Goal: Information Seeking & Learning: Learn about a topic

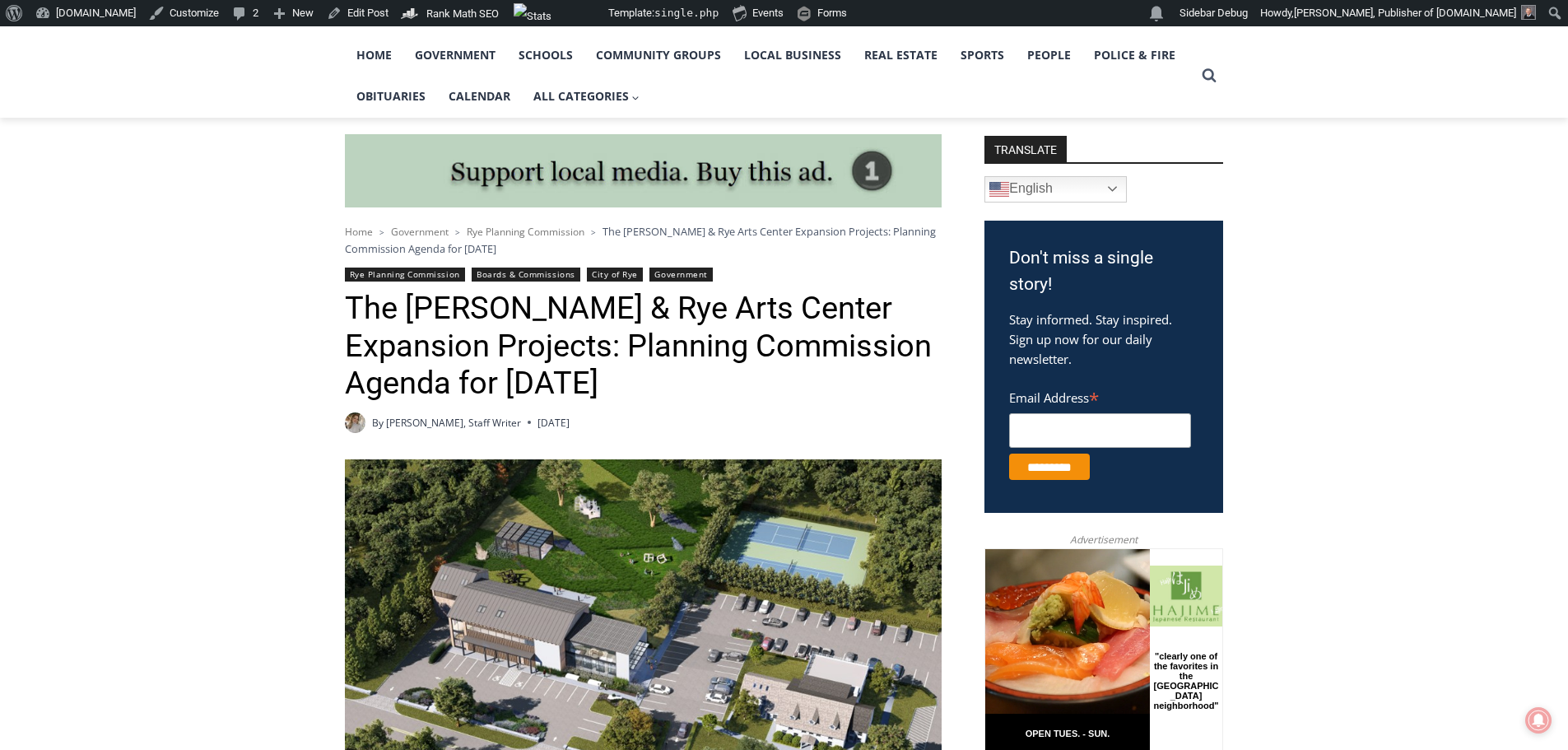
scroll to position [164, 0]
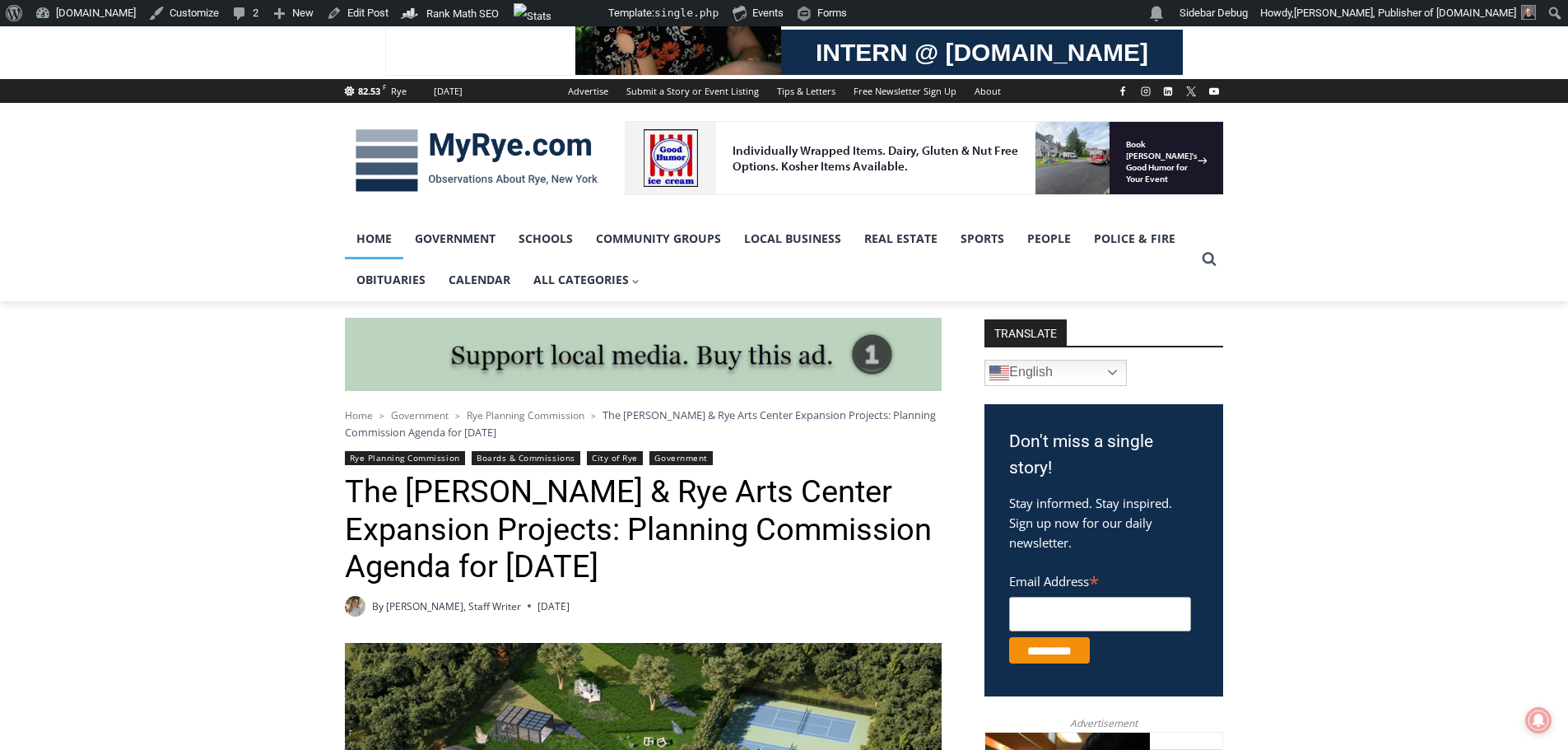
click at [367, 239] on link "Home" at bounding box center [374, 239] width 58 height 42
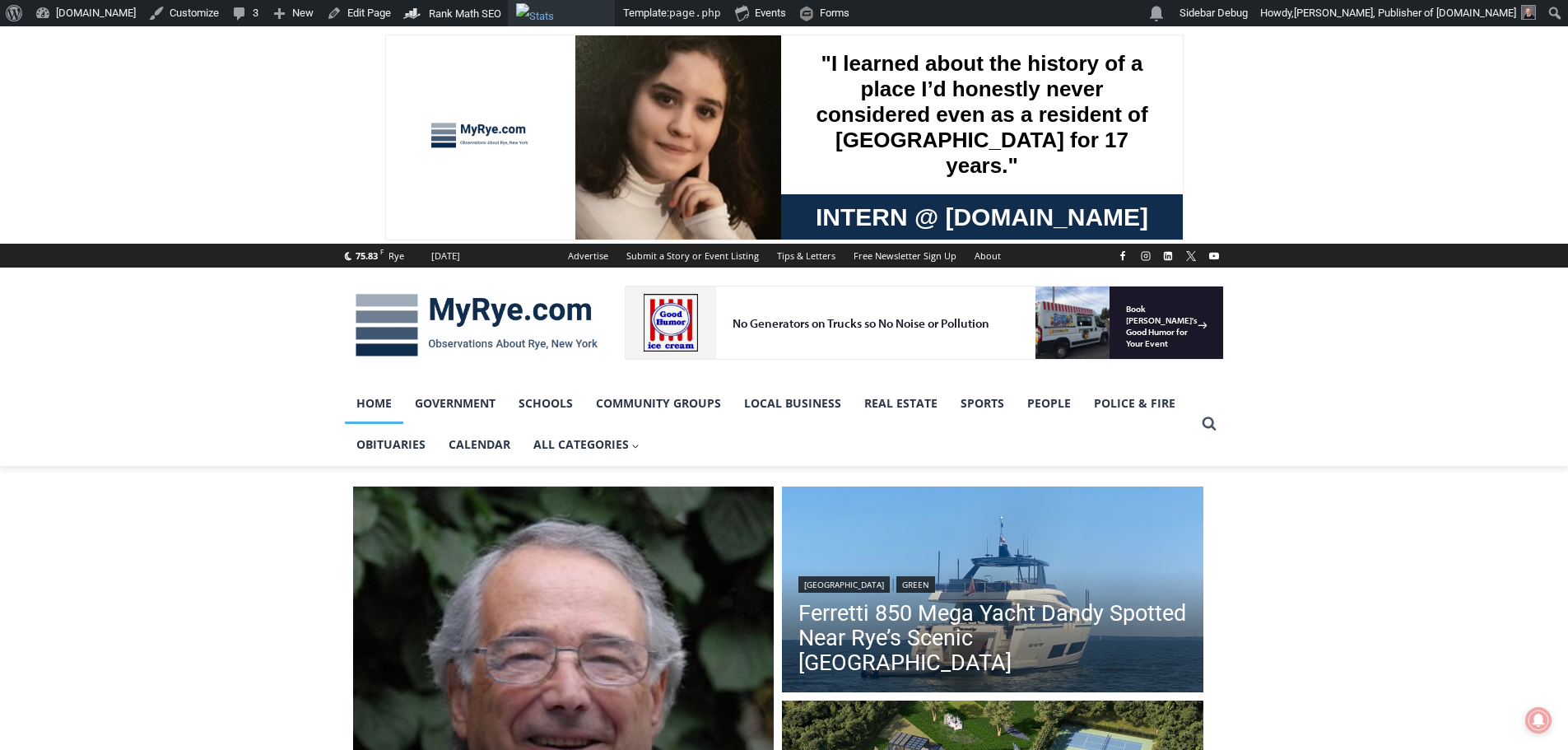
click at [526, 12] on img "Toolbar" at bounding box center [561, 13] width 92 height 19
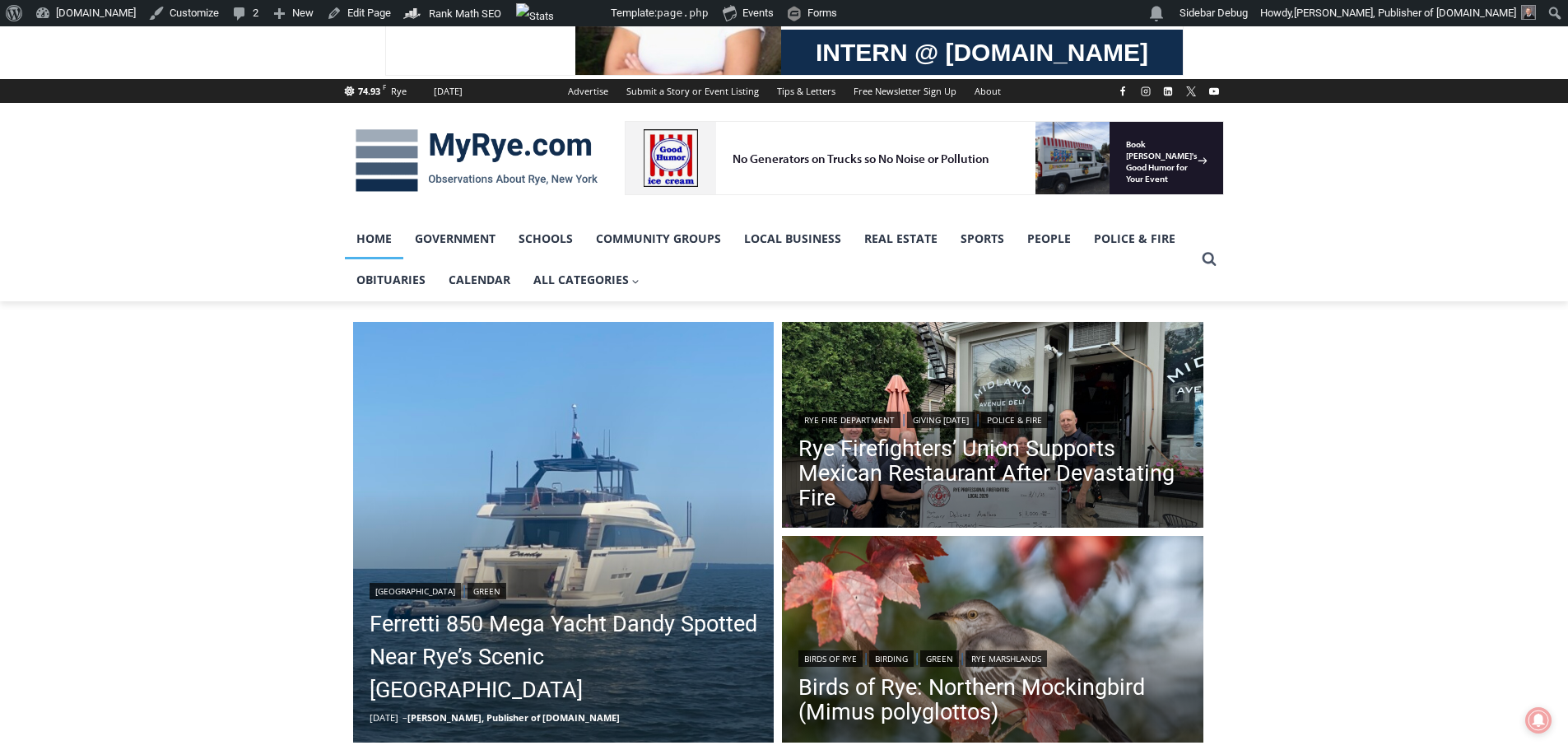
click at [370, 239] on link "Home" at bounding box center [374, 239] width 58 height 42
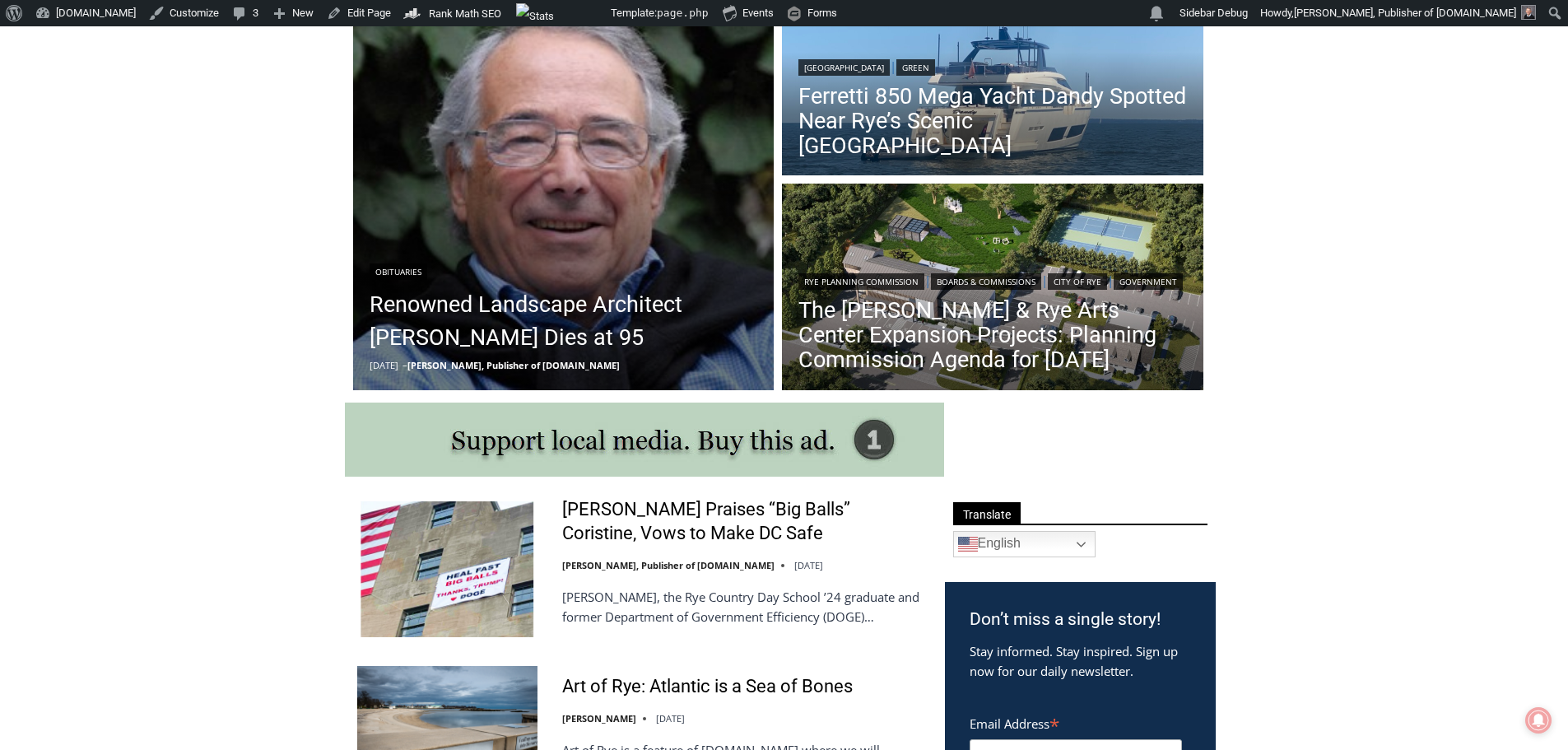
scroll to position [382, 0]
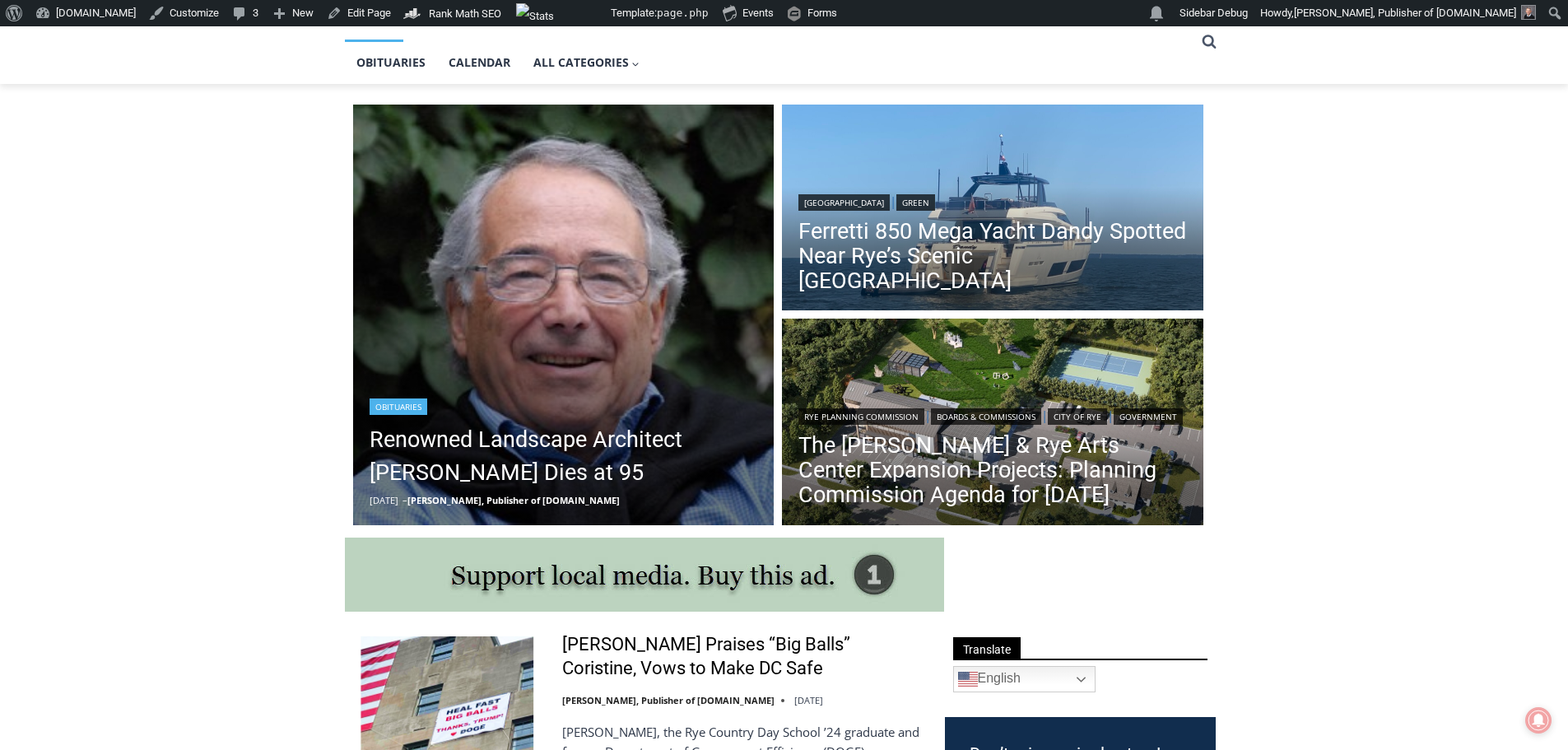
click at [385, 404] on link "Obituaries" at bounding box center [399, 406] width 58 height 16
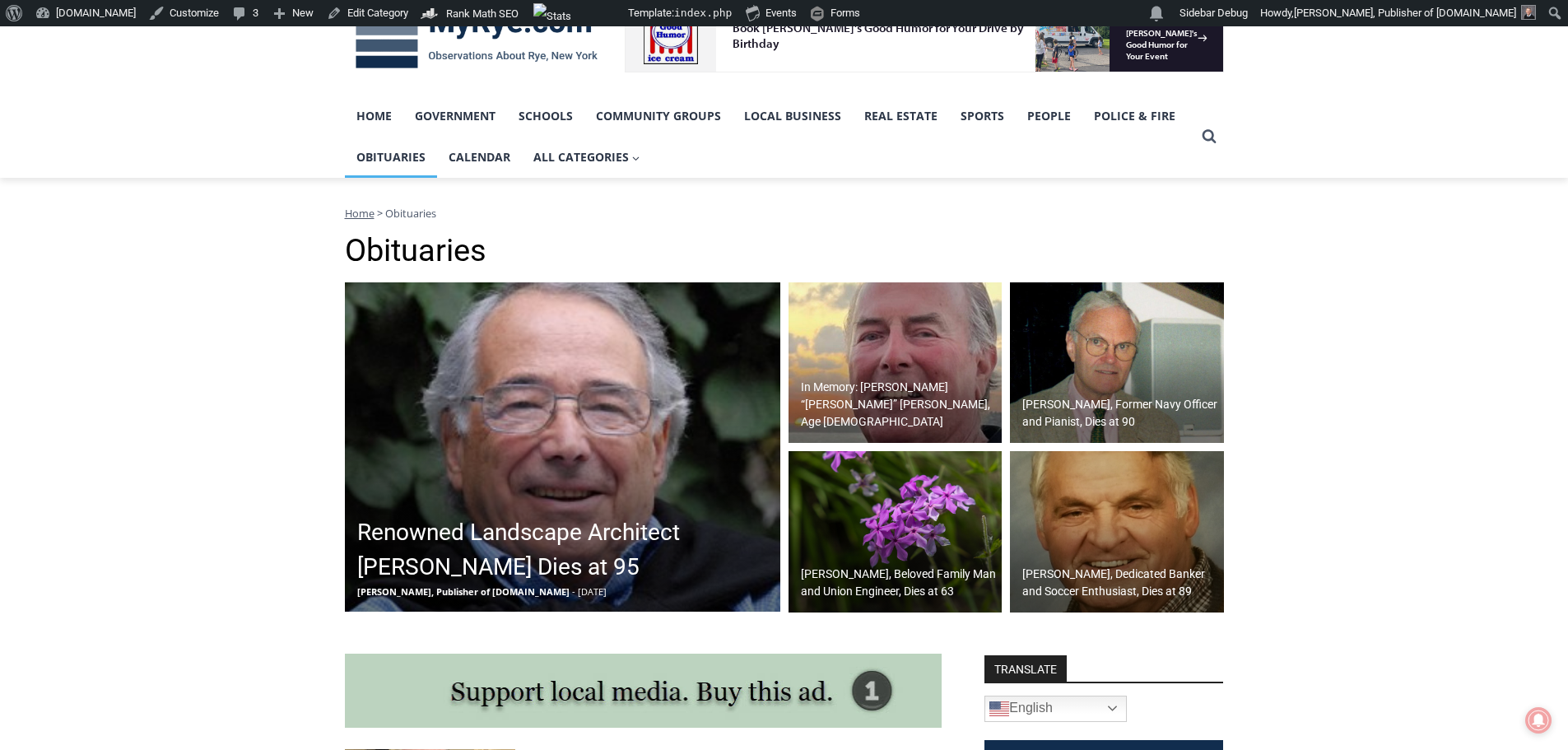
scroll to position [330, 0]
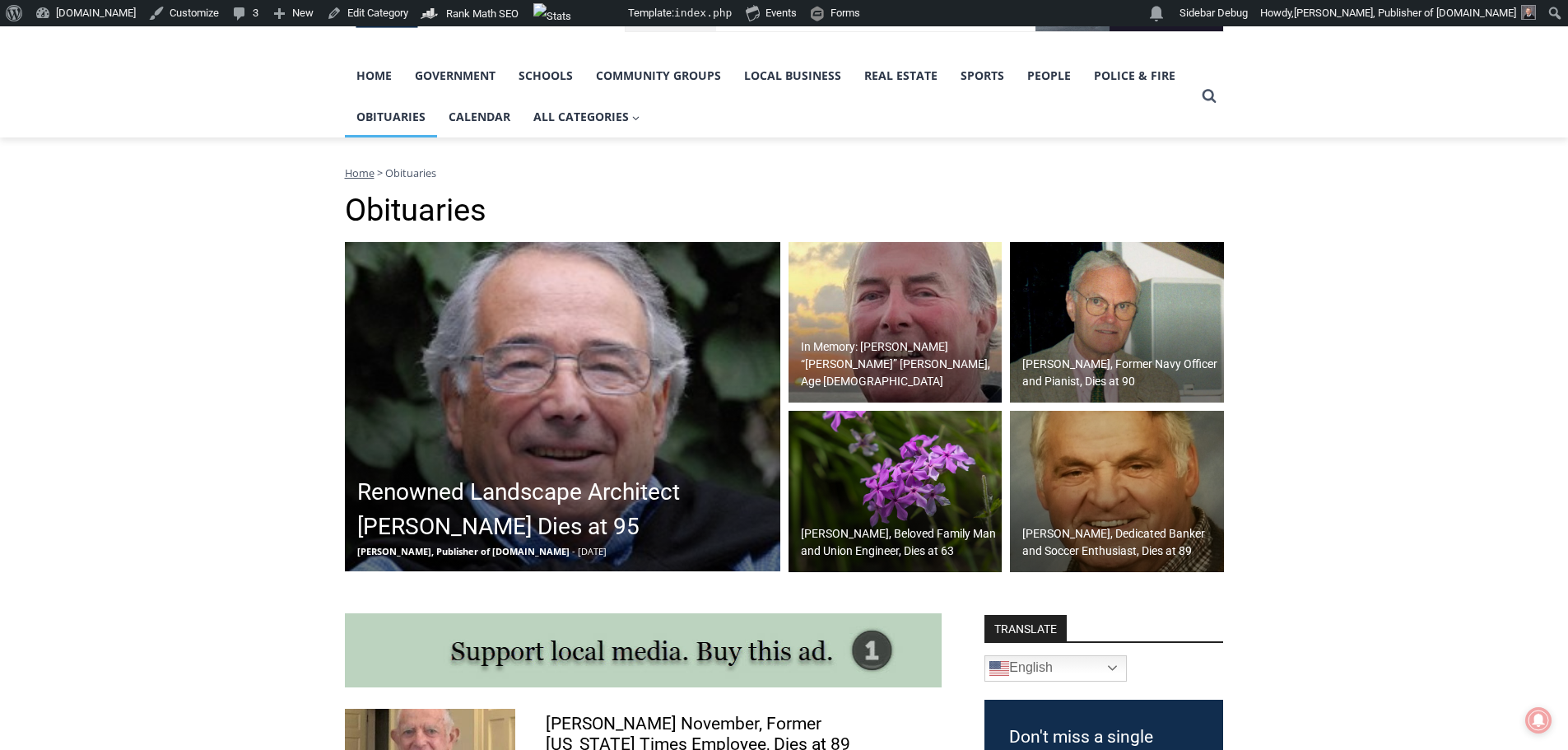
click at [1076, 359] on h2 "[PERSON_NAME], Former Navy Officer and Pianist, Dies at 90" at bounding box center [1121, 373] width 197 height 35
click at [1076, 361] on h2 "[PERSON_NAME], Former Navy Officer and Pianist, Dies at 90" at bounding box center [1121, 373] width 197 height 35
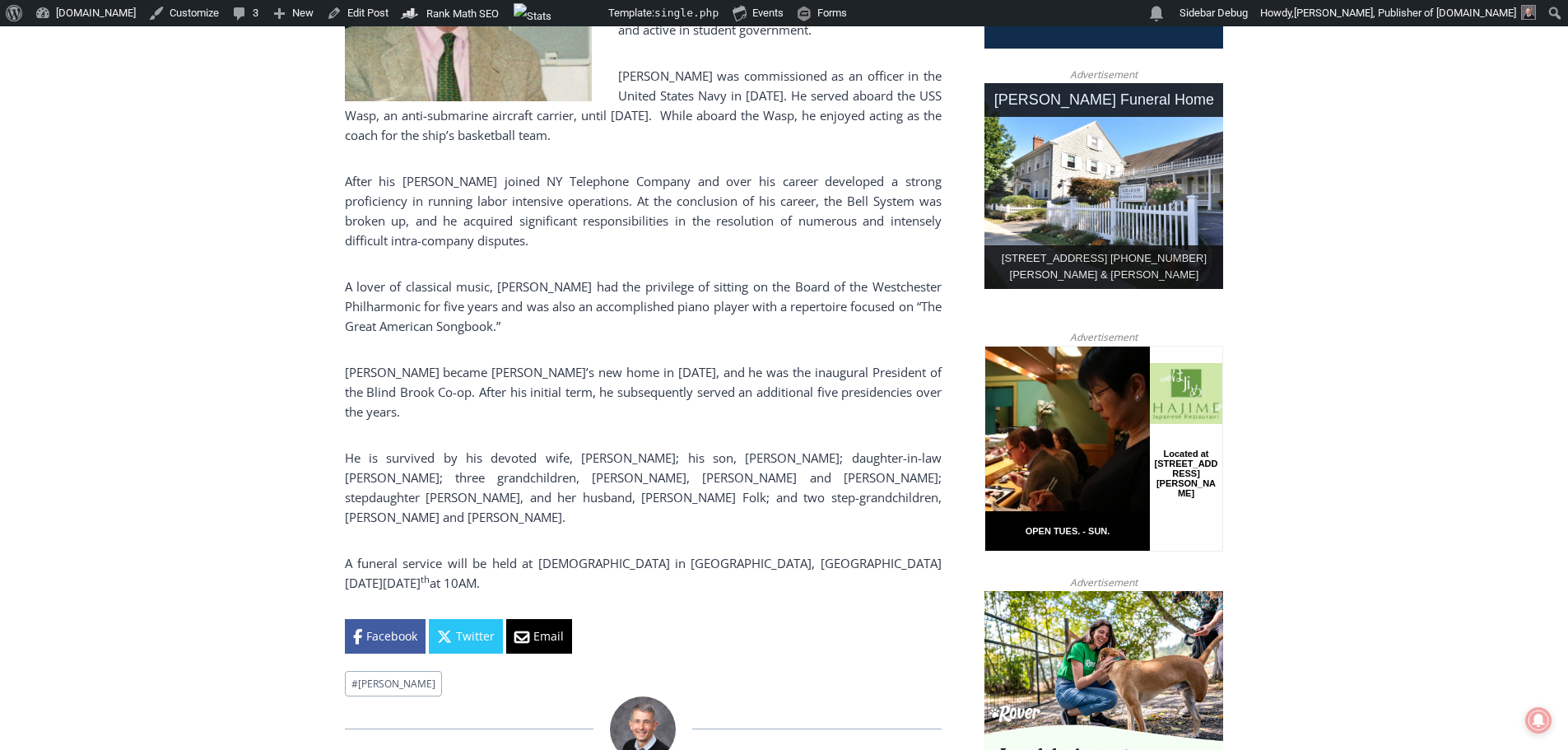
scroll to position [823, 0]
